Goal: Task Accomplishment & Management: Complete application form

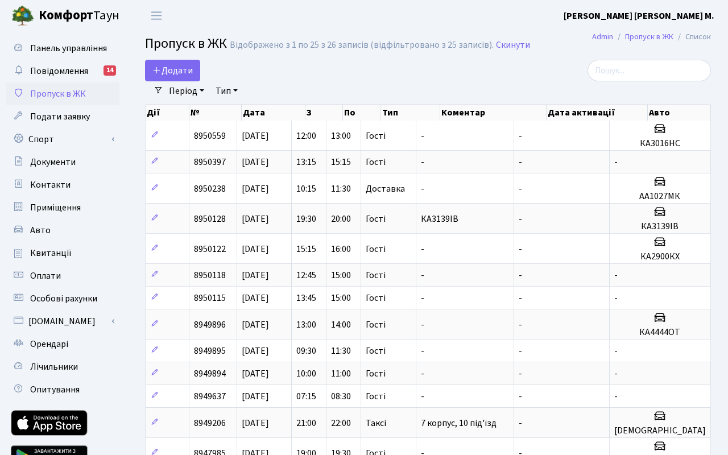
select select "25"
click at [190, 72] on span "Додати" at bounding box center [172, 70] width 40 height 13
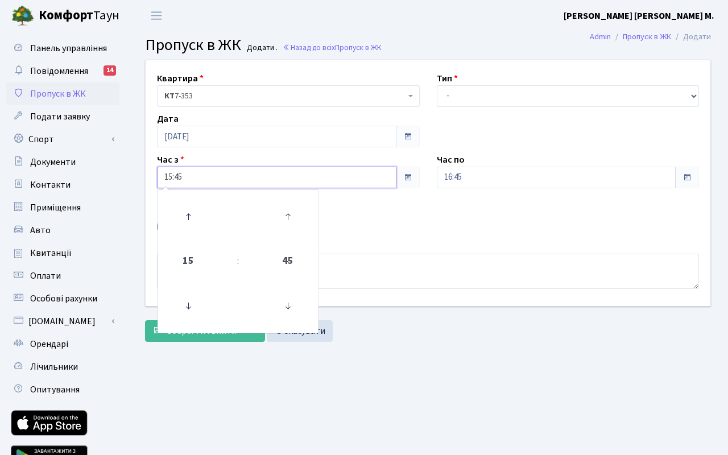
click at [211, 183] on input "15:45" at bounding box center [276, 178] width 239 height 22
click at [188, 213] on icon at bounding box center [188, 216] width 31 height 31
click at [284, 216] on icon at bounding box center [287, 216] width 31 height 31
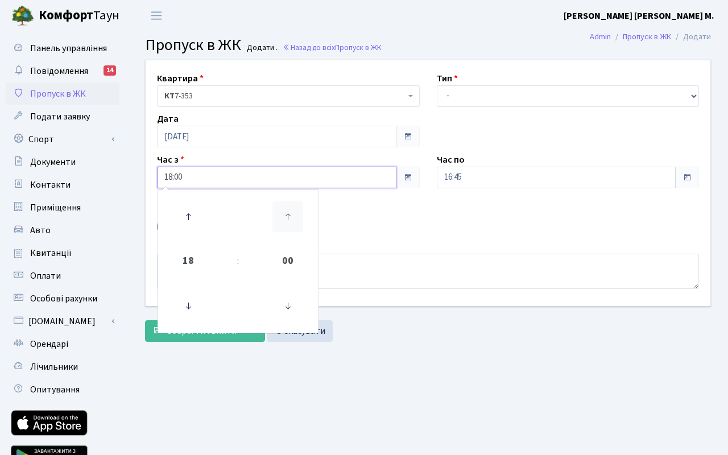
type input "18:15"
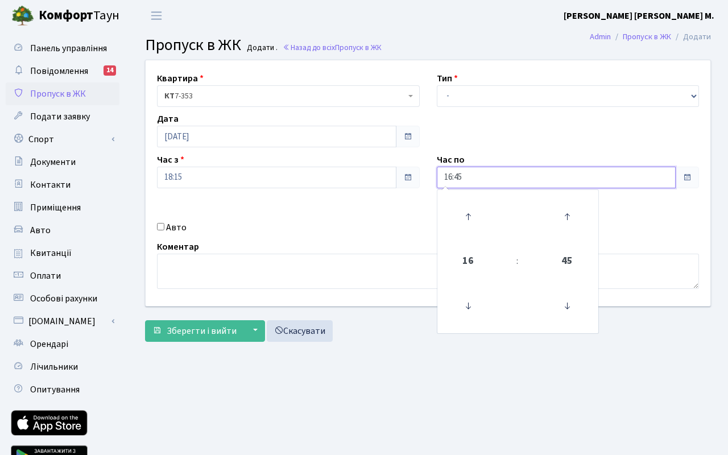
click at [485, 181] on input "16:45" at bounding box center [556, 178] width 239 height 22
click at [464, 212] on icon at bounding box center [468, 216] width 31 height 31
click at [560, 305] on icon at bounding box center [567, 306] width 31 height 31
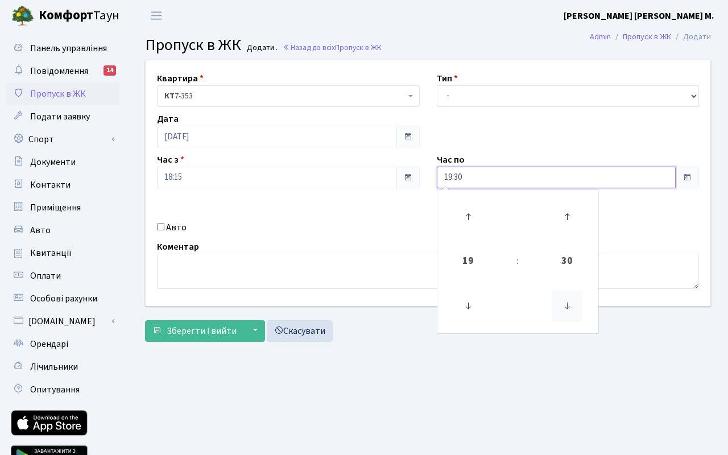
click at [560, 305] on icon at bounding box center [567, 306] width 31 height 31
type input "19:15"
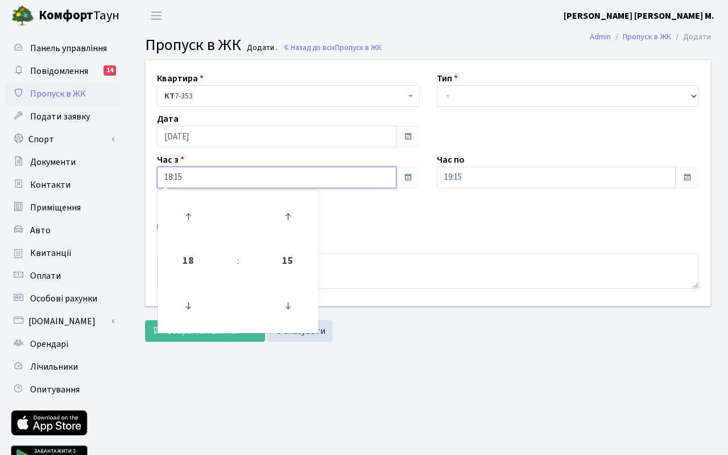
click at [262, 180] on input "18:15" at bounding box center [276, 178] width 239 height 22
click at [288, 212] on icon at bounding box center [287, 216] width 31 height 31
type input "18:45"
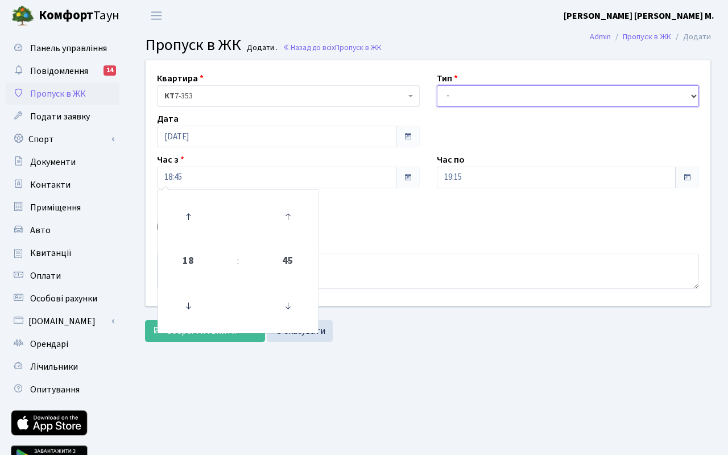
click at [460, 98] on select "- Доставка Таксі Гості Сервіс" at bounding box center [568, 96] width 263 height 22
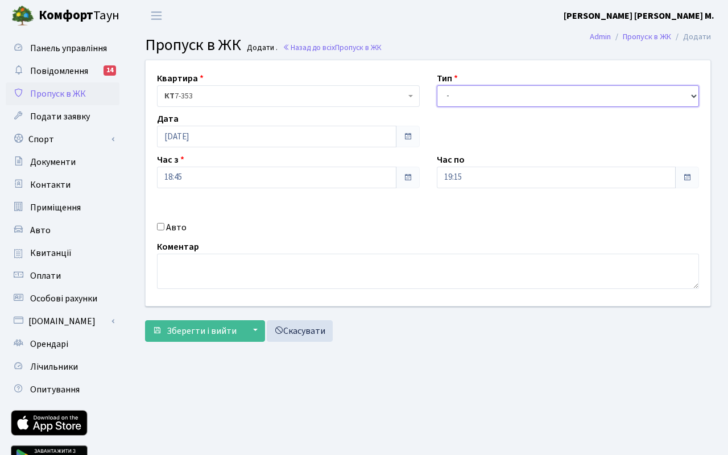
select select "3"
click at [437, 85] on select "- Доставка Таксі Гості Сервіс" at bounding box center [568, 96] width 263 height 22
click at [161, 228] on input "Авто" at bounding box center [160, 226] width 7 height 7
checkbox input "true"
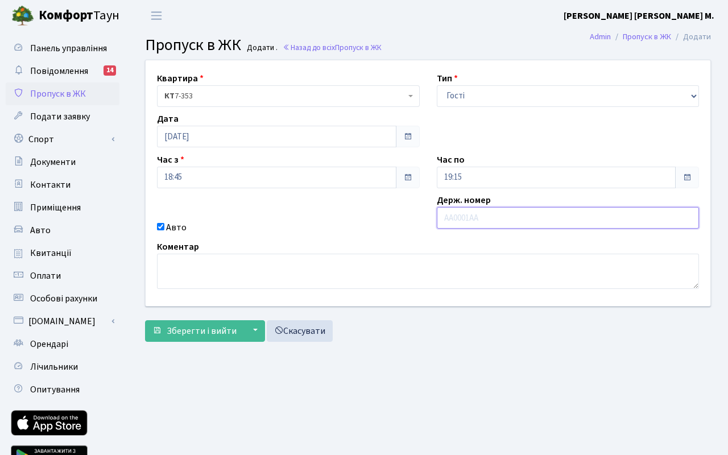
paste input "КА6370КР"
type input "КА6370КР"
click at [210, 332] on span "Зберегти і вийти" at bounding box center [202, 331] width 70 height 13
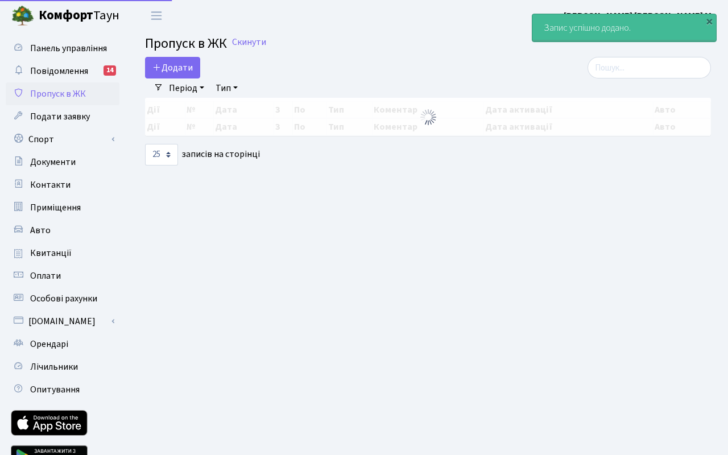
select select "25"
